Goal: Use online tool/utility: Utilize a website feature to perform a specific function

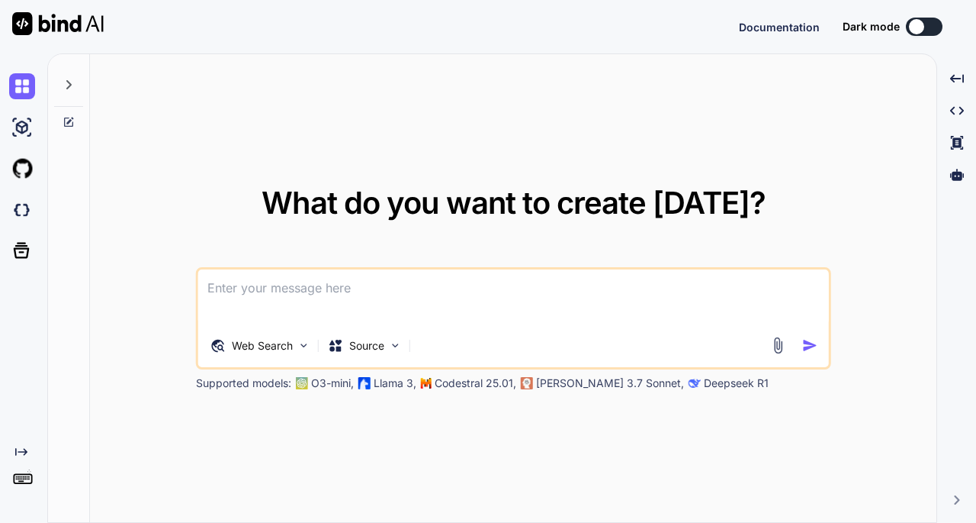
type textarea "x"
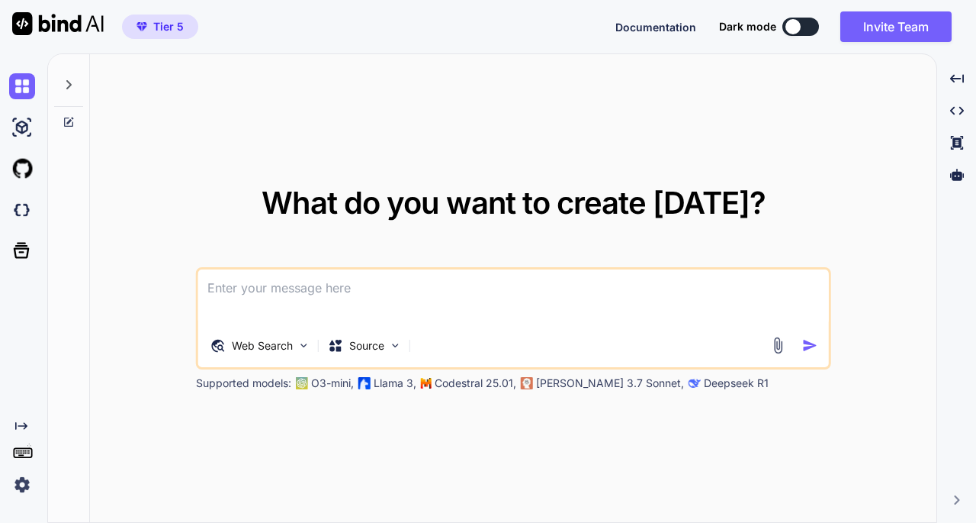
click at [19, 482] on img at bounding box center [22, 484] width 26 height 26
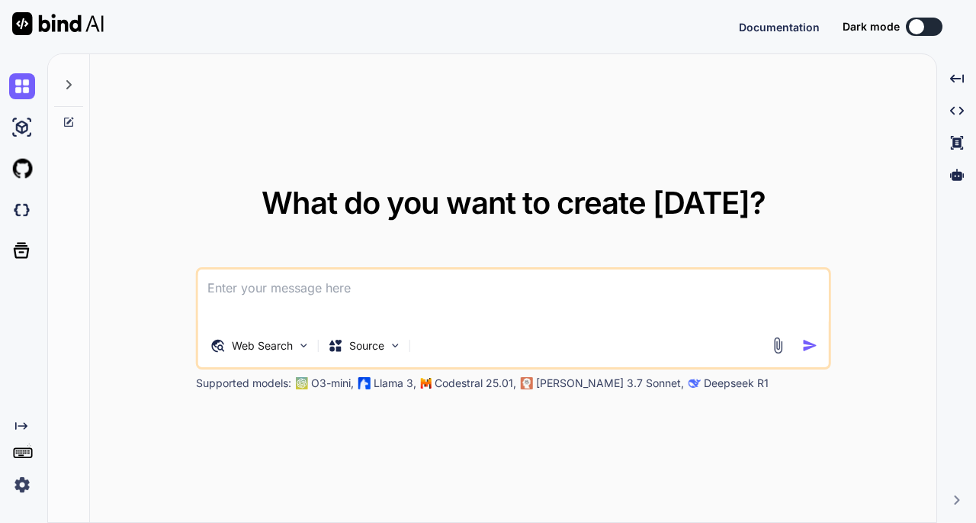
click at [24, 487] on img at bounding box center [22, 484] width 26 height 26
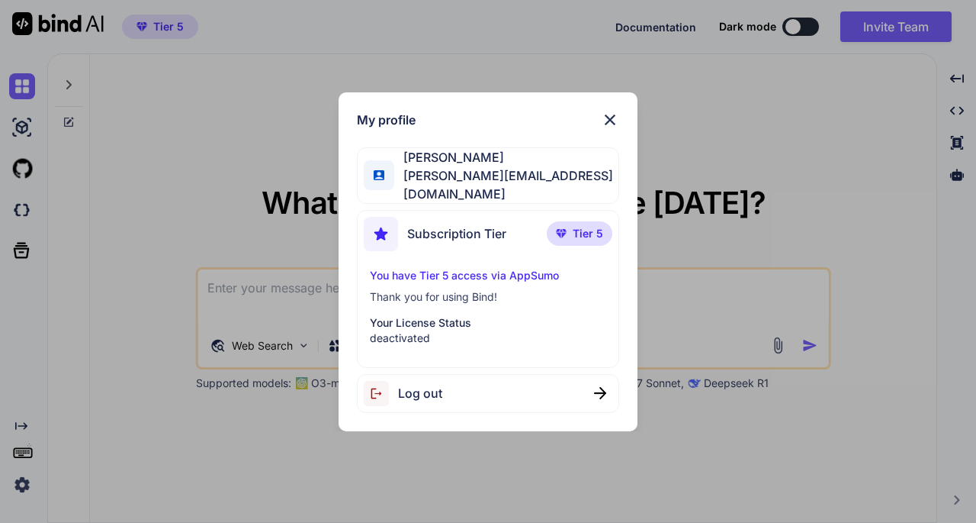
type textarea "x"
click at [609, 121] on img at bounding box center [610, 120] width 18 height 18
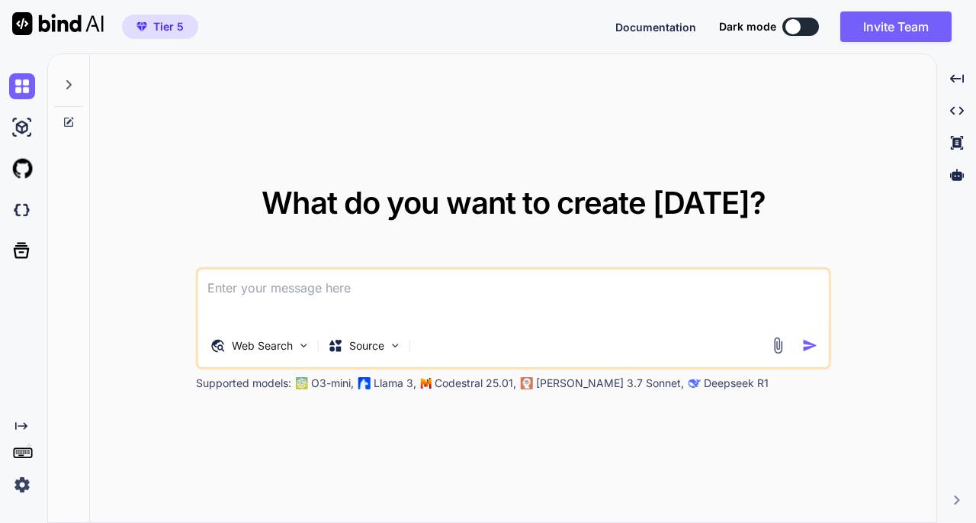
click at [796, 27] on div at bounding box center [793, 26] width 15 height 15
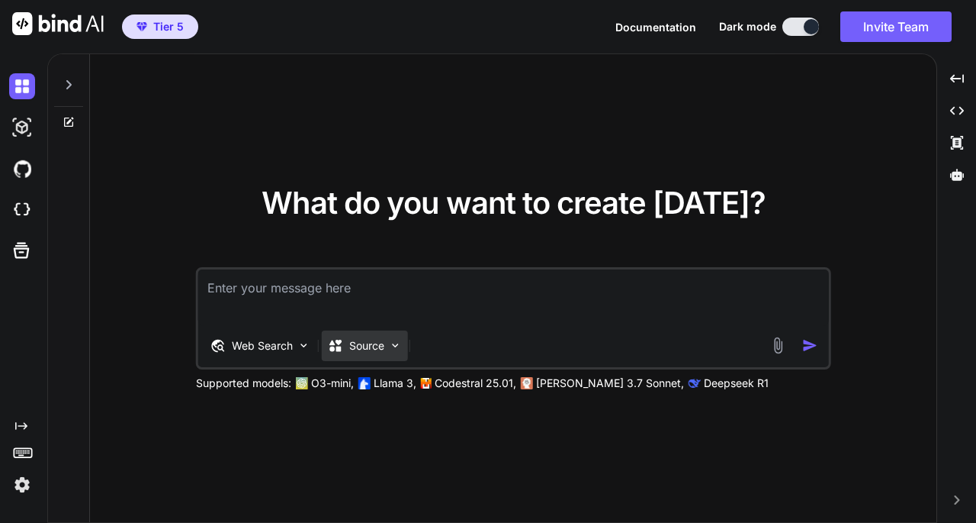
click at [383, 350] on p "Source" at bounding box center [366, 345] width 35 height 15
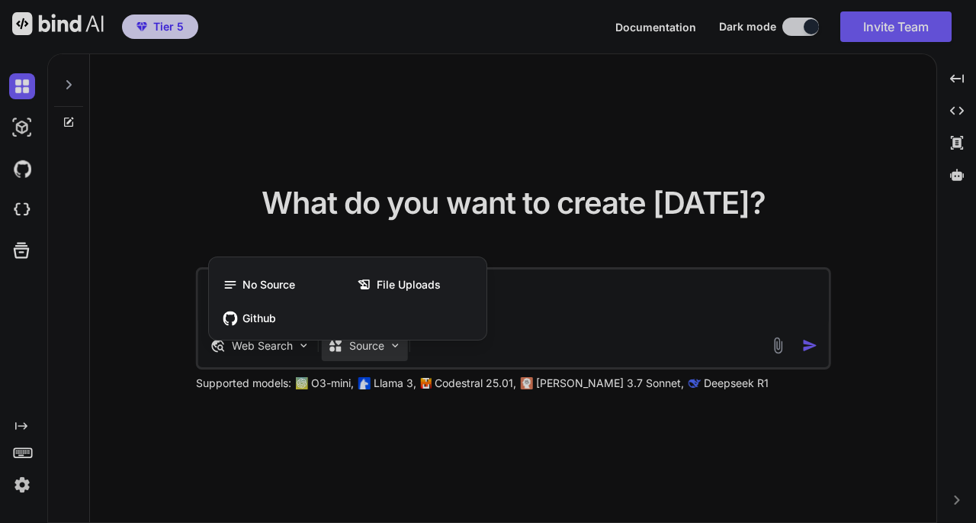
click at [579, 333] on div at bounding box center [488, 261] width 976 height 523
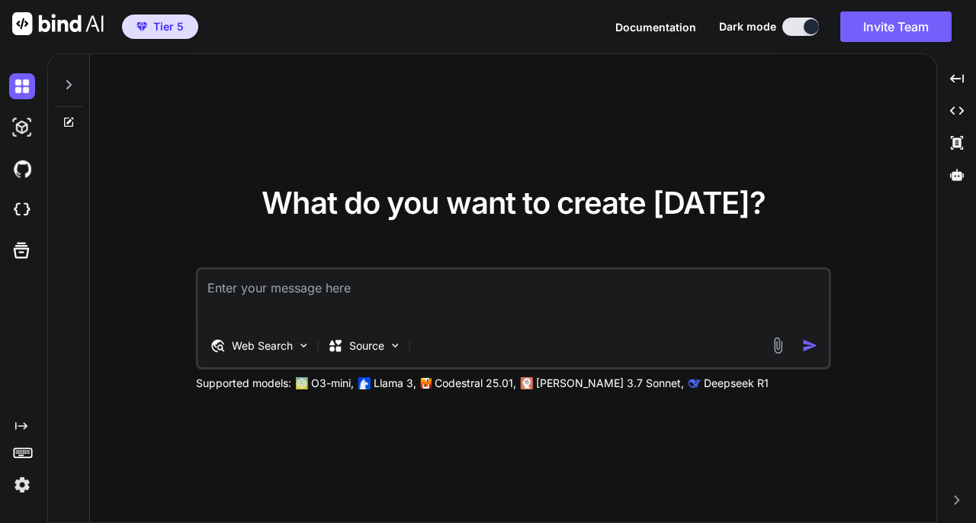
click at [784, 349] on img at bounding box center [778, 345] width 18 height 18
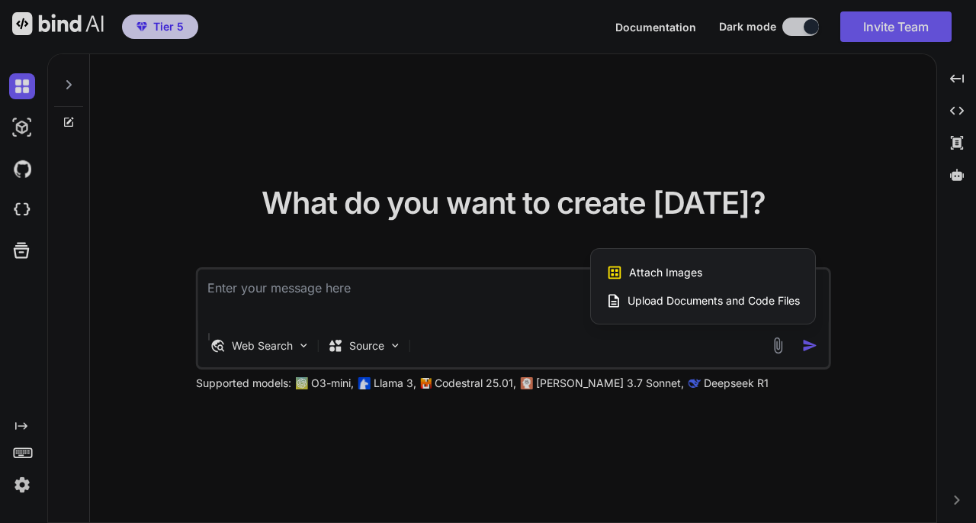
click at [708, 298] on span "Upload Documents and Code Files" at bounding box center [714, 300] width 172 height 15
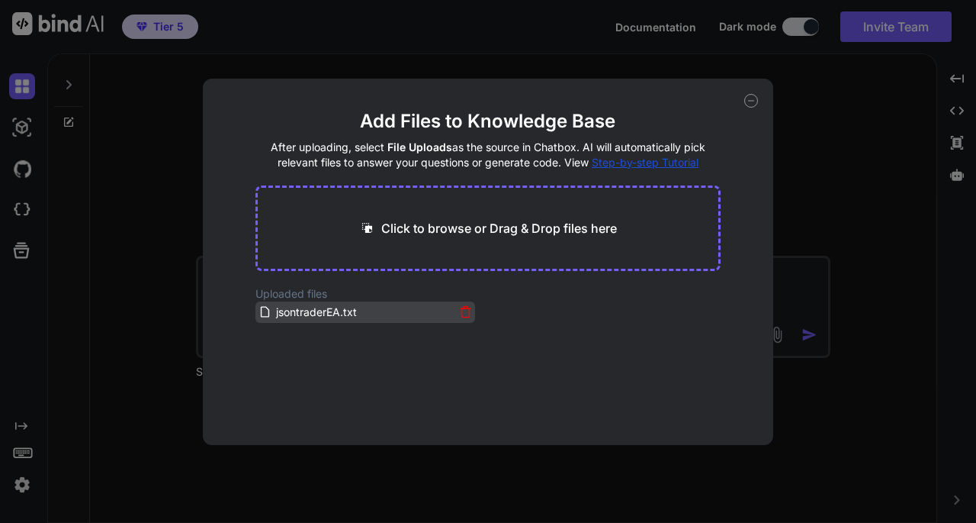
click at [461, 310] on icon at bounding box center [465, 311] width 13 height 13
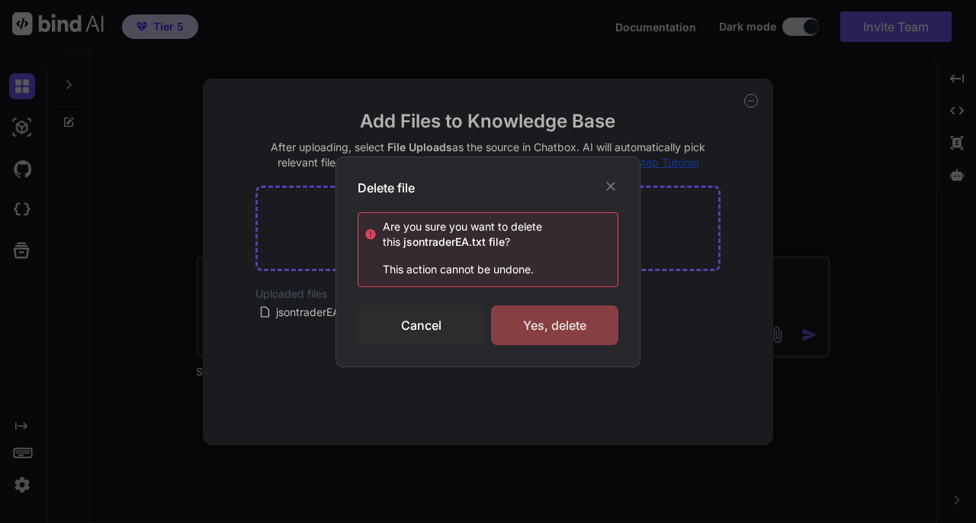
click at [545, 334] on div "Yes, delete" at bounding box center [554, 325] width 127 height 40
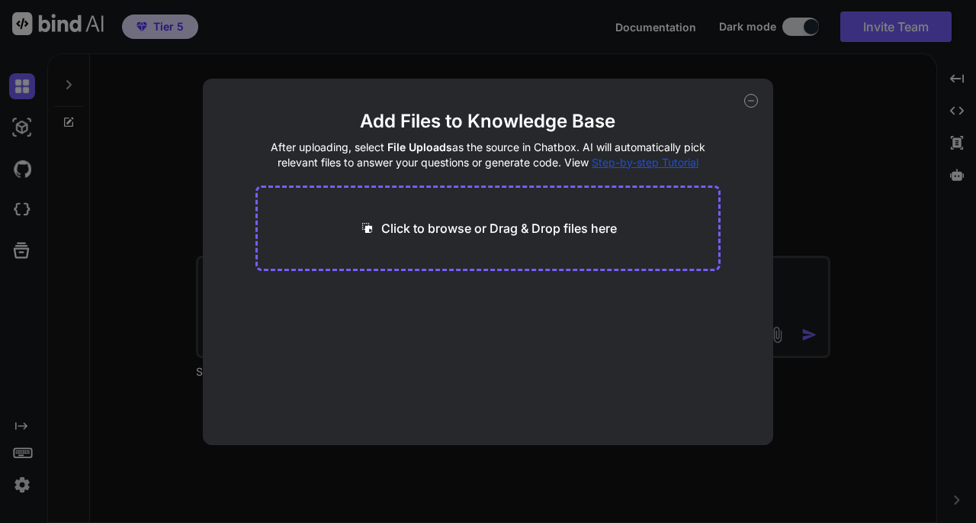
click at [753, 101] on icon at bounding box center [751, 101] width 5 height 0
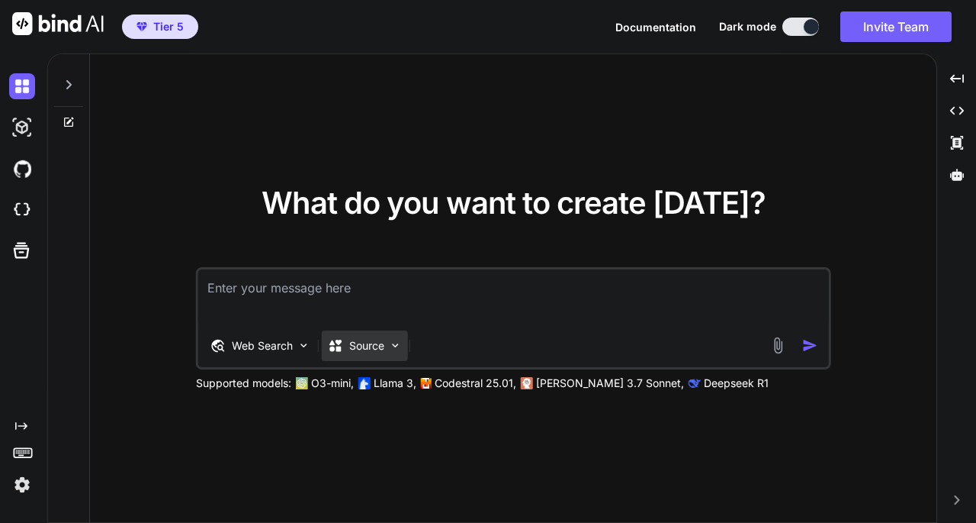
click at [368, 344] on p "Source" at bounding box center [366, 345] width 35 height 15
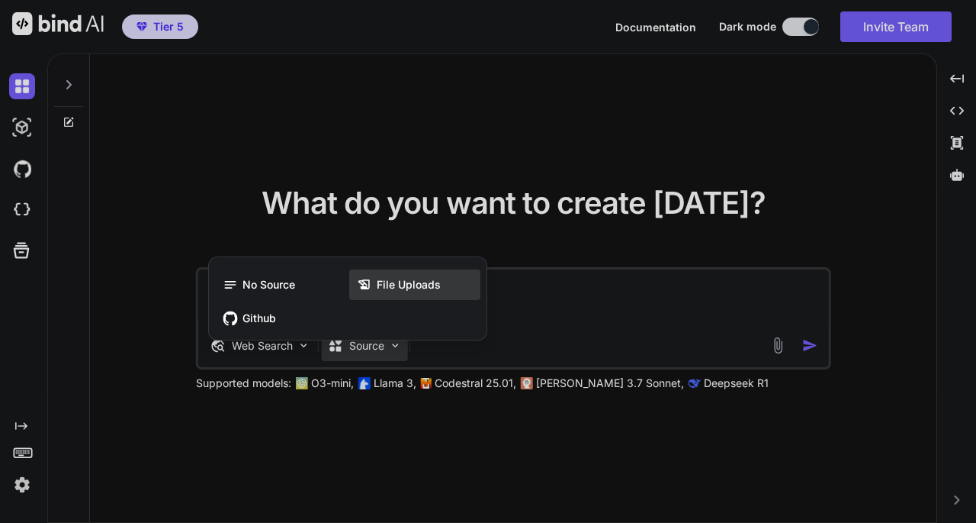
click at [388, 278] on span "File Uploads" at bounding box center [409, 284] width 64 height 15
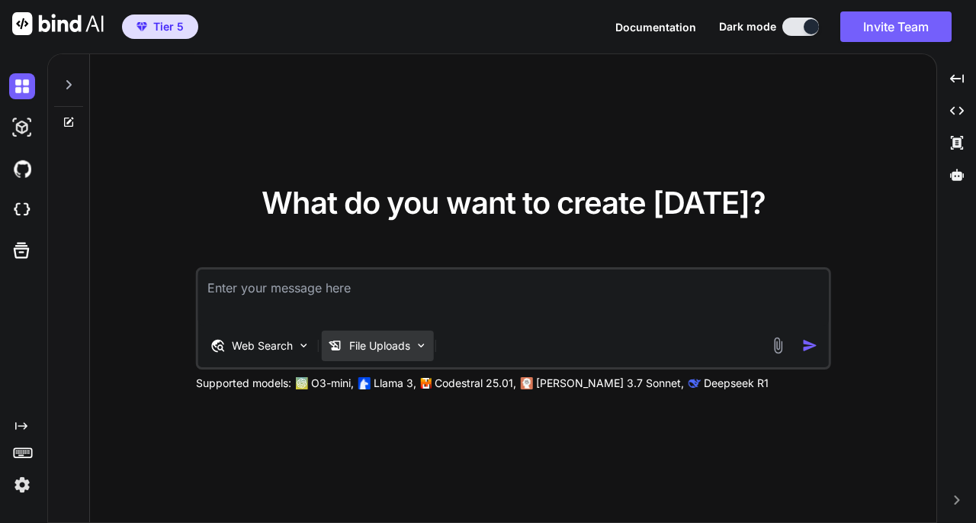
click at [396, 347] on p "File Uploads" at bounding box center [379, 345] width 61 height 15
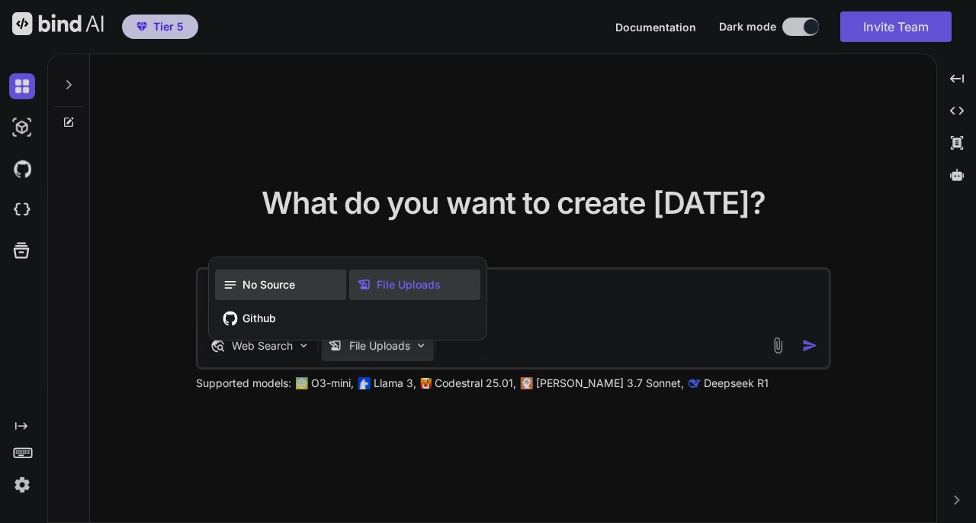
click at [272, 278] on span "No Source" at bounding box center [269, 284] width 53 height 15
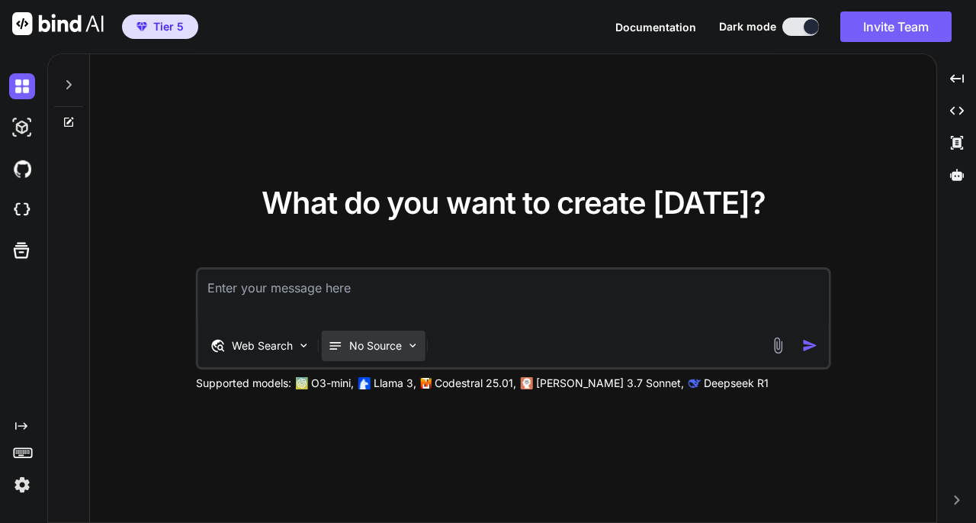
click at [381, 346] on p "No Source" at bounding box center [375, 345] width 53 height 15
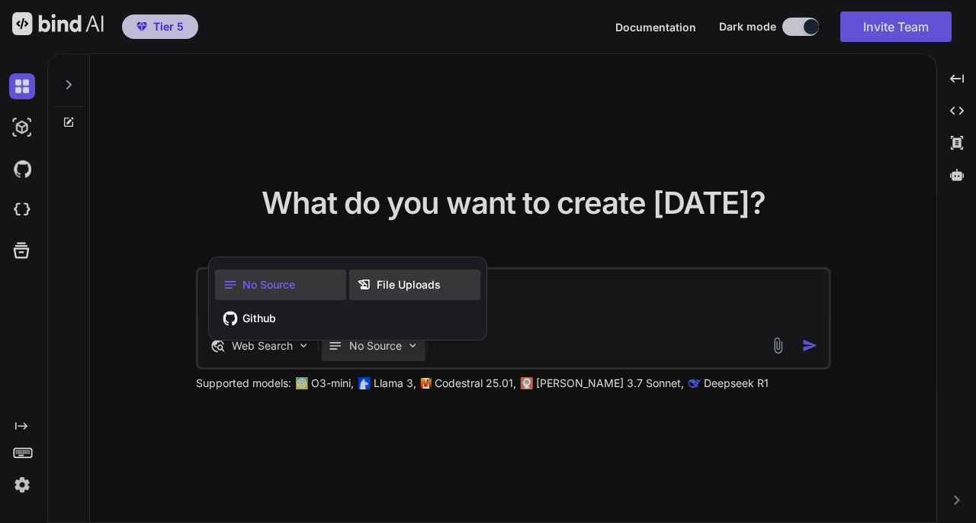
click at [401, 289] on span "File Uploads" at bounding box center [409, 284] width 64 height 15
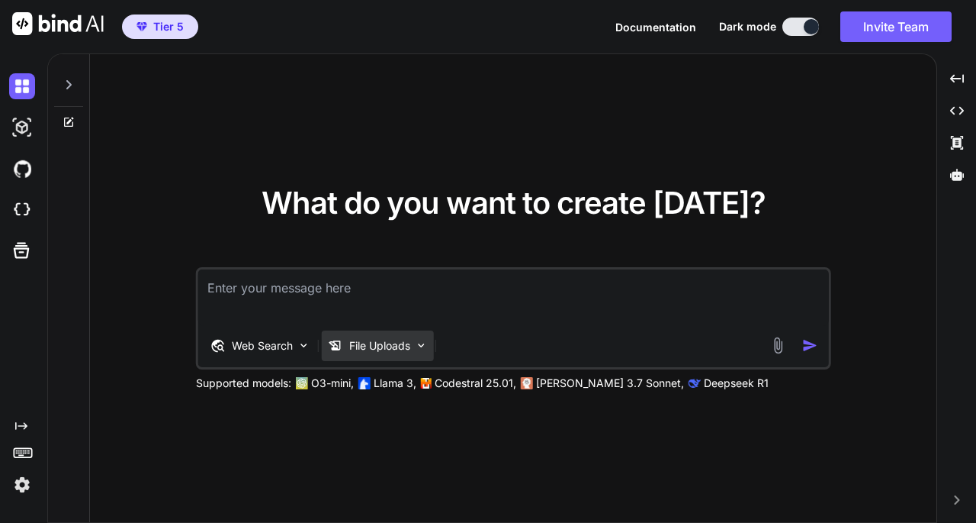
click at [362, 353] on div "File Uploads" at bounding box center [378, 345] width 112 height 31
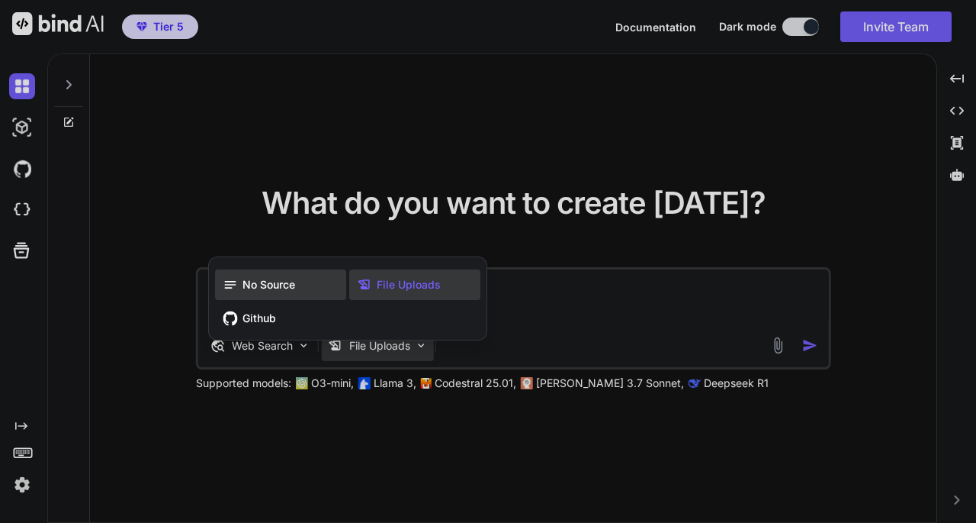
click at [256, 289] on span "No Source" at bounding box center [269, 284] width 53 height 15
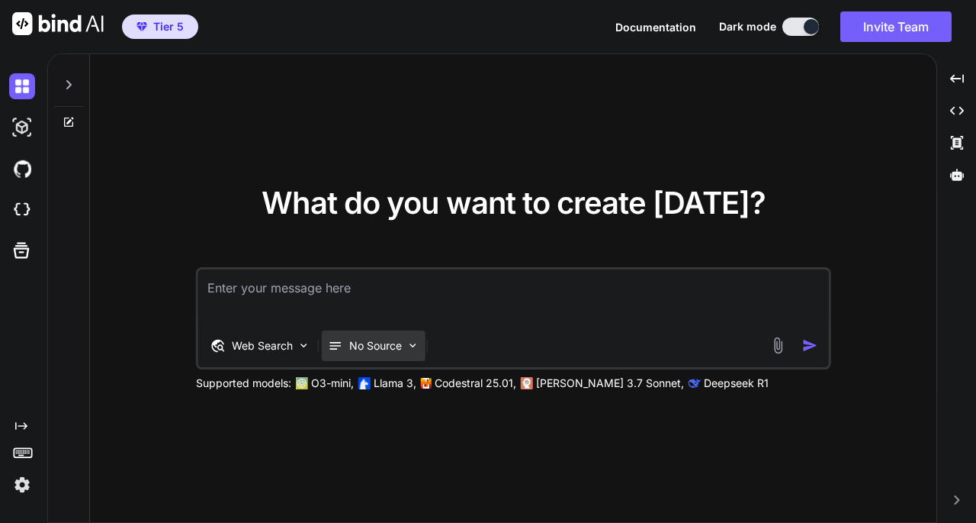
click at [378, 355] on div "No Source" at bounding box center [374, 345] width 104 height 31
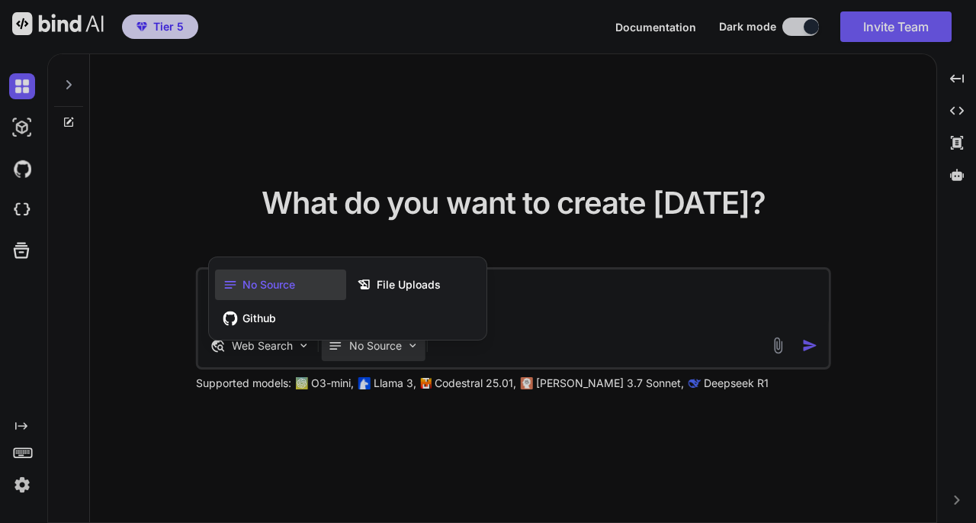
click at [528, 322] on div at bounding box center [488, 261] width 976 height 523
